Goal: Information Seeking & Learning: Check status

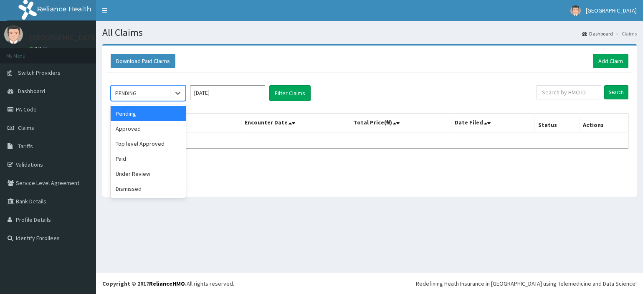
click at [157, 92] on div "PENDING" at bounding box center [140, 92] width 58 height 13
click at [149, 133] on div "Approved" at bounding box center [148, 128] width 75 height 15
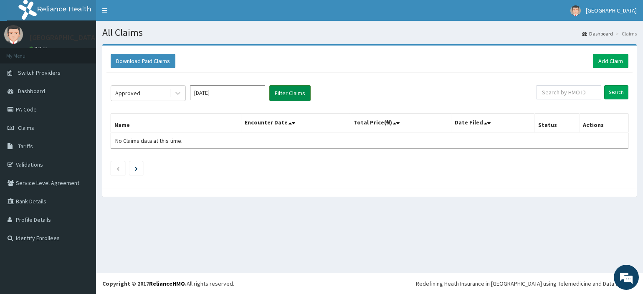
click at [282, 94] on button "Filter Claims" at bounding box center [289, 93] width 41 height 16
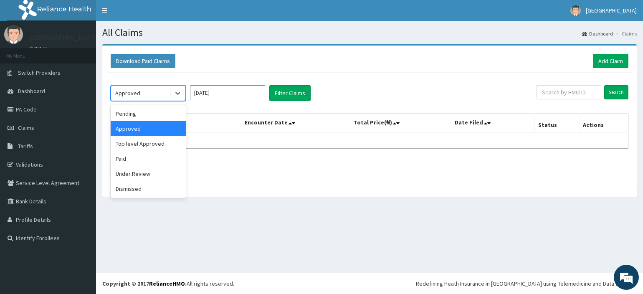
click at [157, 92] on div "Approved" at bounding box center [140, 92] width 58 height 13
click at [136, 163] on div "Paid" at bounding box center [148, 158] width 75 height 15
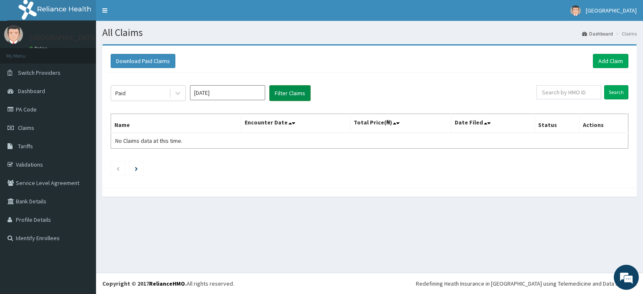
click at [289, 94] on button "Filter Claims" at bounding box center [289, 93] width 41 height 16
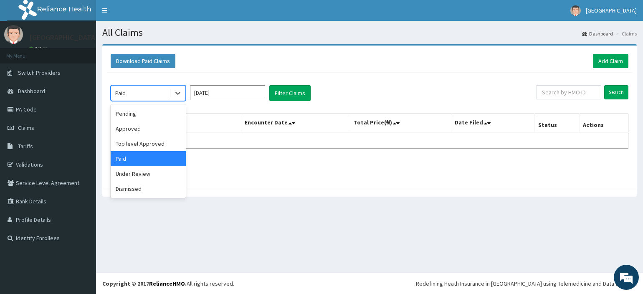
click at [134, 92] on div "Paid" at bounding box center [140, 92] width 58 height 13
drag, startPoint x: 136, startPoint y: 127, endPoint x: 212, endPoint y: 86, distance: 86.1
click at [137, 127] on div "Approved" at bounding box center [148, 128] width 75 height 15
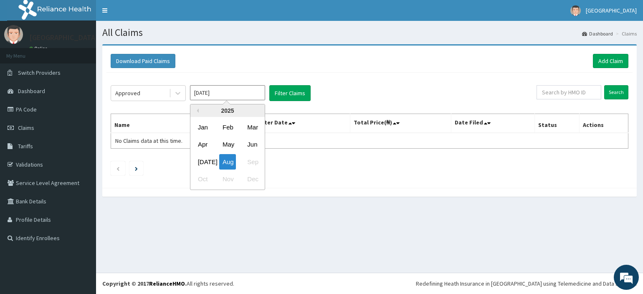
click at [215, 95] on input "Aug 2025" at bounding box center [227, 92] width 75 height 15
click at [202, 159] on div "Jul" at bounding box center [203, 161] width 17 height 15
type input "Jul 2025"
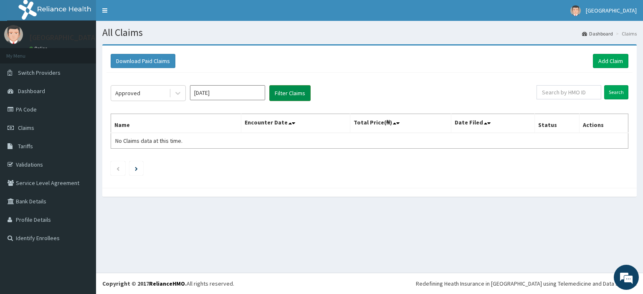
click at [283, 91] on button "Filter Claims" at bounding box center [289, 93] width 41 height 16
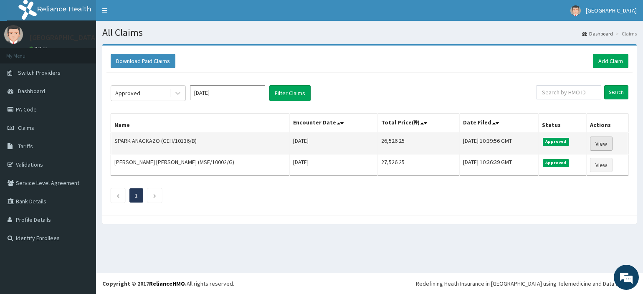
click at [595, 145] on link "View" at bounding box center [601, 144] width 23 height 14
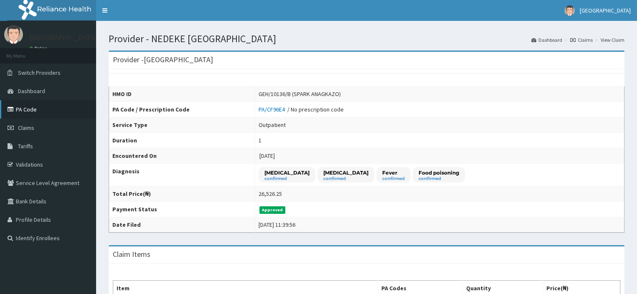
click at [23, 109] on link "PA Code" at bounding box center [48, 109] width 96 height 18
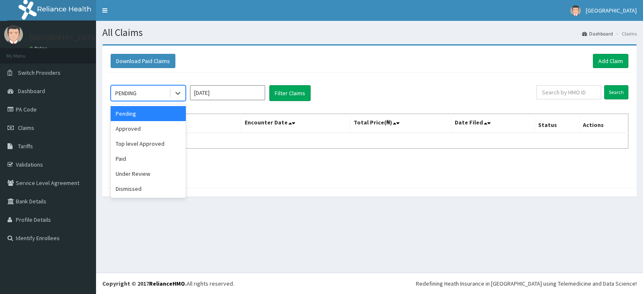
click at [147, 93] on div "PENDING" at bounding box center [140, 92] width 58 height 13
click at [130, 162] on div "Paid" at bounding box center [148, 158] width 75 height 15
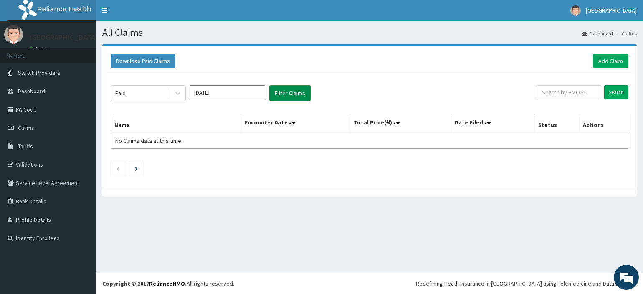
drag, startPoint x: 282, startPoint y: 94, endPoint x: 277, endPoint y: 95, distance: 5.6
click at [282, 94] on button "Filter Claims" at bounding box center [289, 93] width 41 height 16
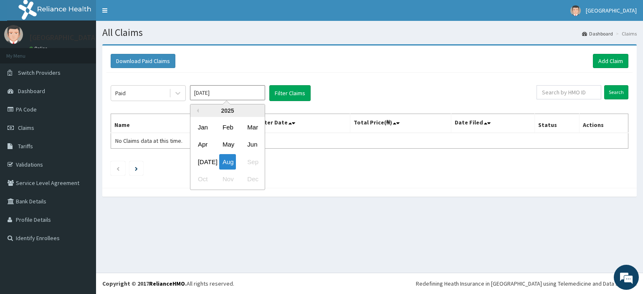
click at [235, 94] on input "[DATE]" at bounding box center [227, 92] width 75 height 15
click at [207, 163] on div "[DATE]" at bounding box center [203, 161] width 17 height 15
type input "[DATE]"
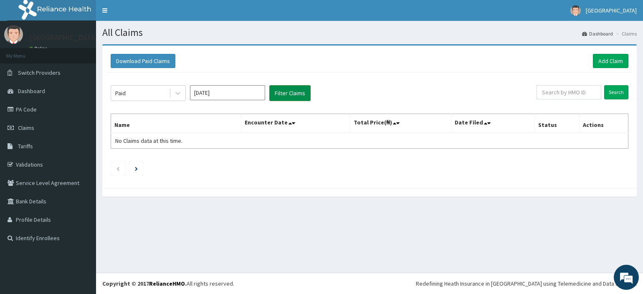
click at [295, 96] on button "Filter Claims" at bounding box center [289, 93] width 41 height 16
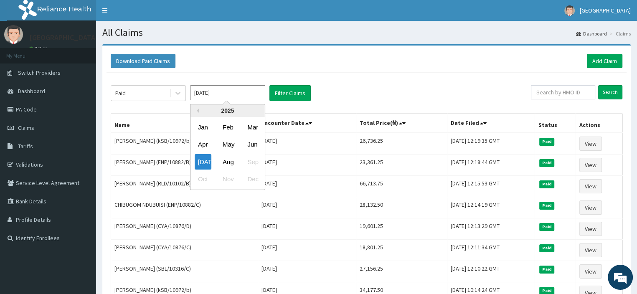
click at [213, 92] on input "[DATE]" at bounding box center [227, 92] width 75 height 15
click at [152, 90] on div "Paid" at bounding box center [140, 92] width 58 height 13
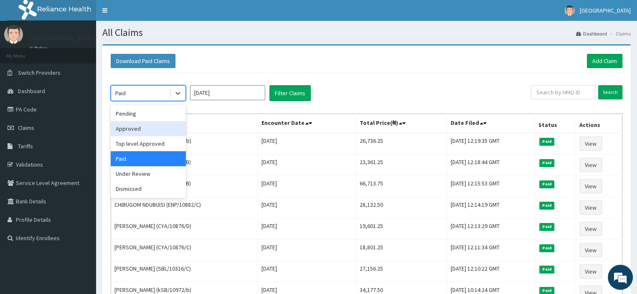
click at [138, 128] on div "Approved" at bounding box center [148, 128] width 75 height 15
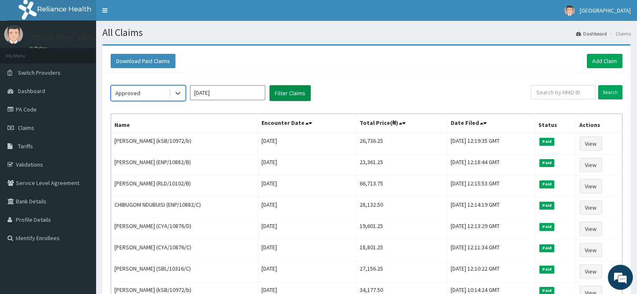
click at [290, 91] on button "Filter Claims" at bounding box center [289, 93] width 41 height 16
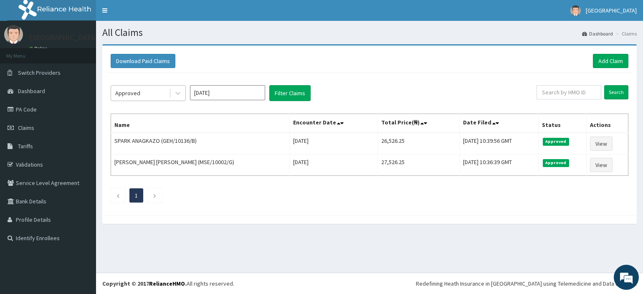
click at [148, 95] on div "Approved" at bounding box center [140, 92] width 58 height 13
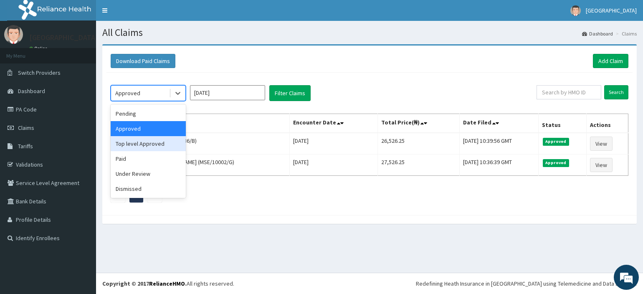
click at [142, 142] on div "Top level Approved" at bounding box center [148, 143] width 75 height 15
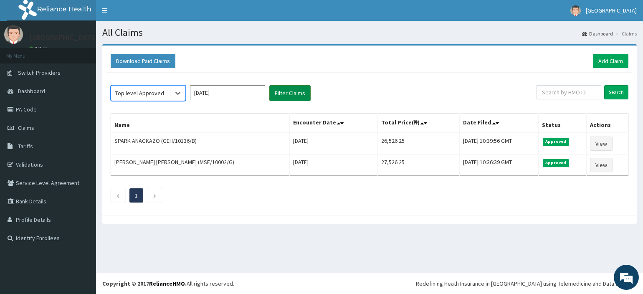
click at [277, 90] on button "Filter Claims" at bounding box center [289, 93] width 41 height 16
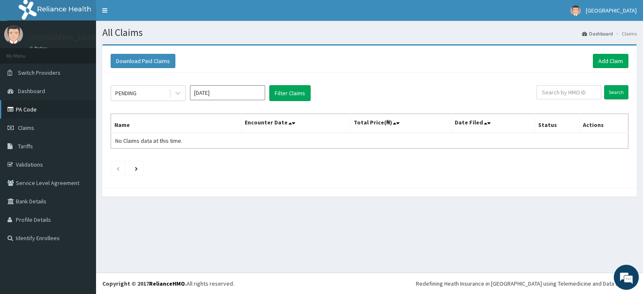
click at [38, 107] on link "PA Code" at bounding box center [48, 109] width 96 height 18
